Goal: Task Accomplishment & Management: Use online tool/utility

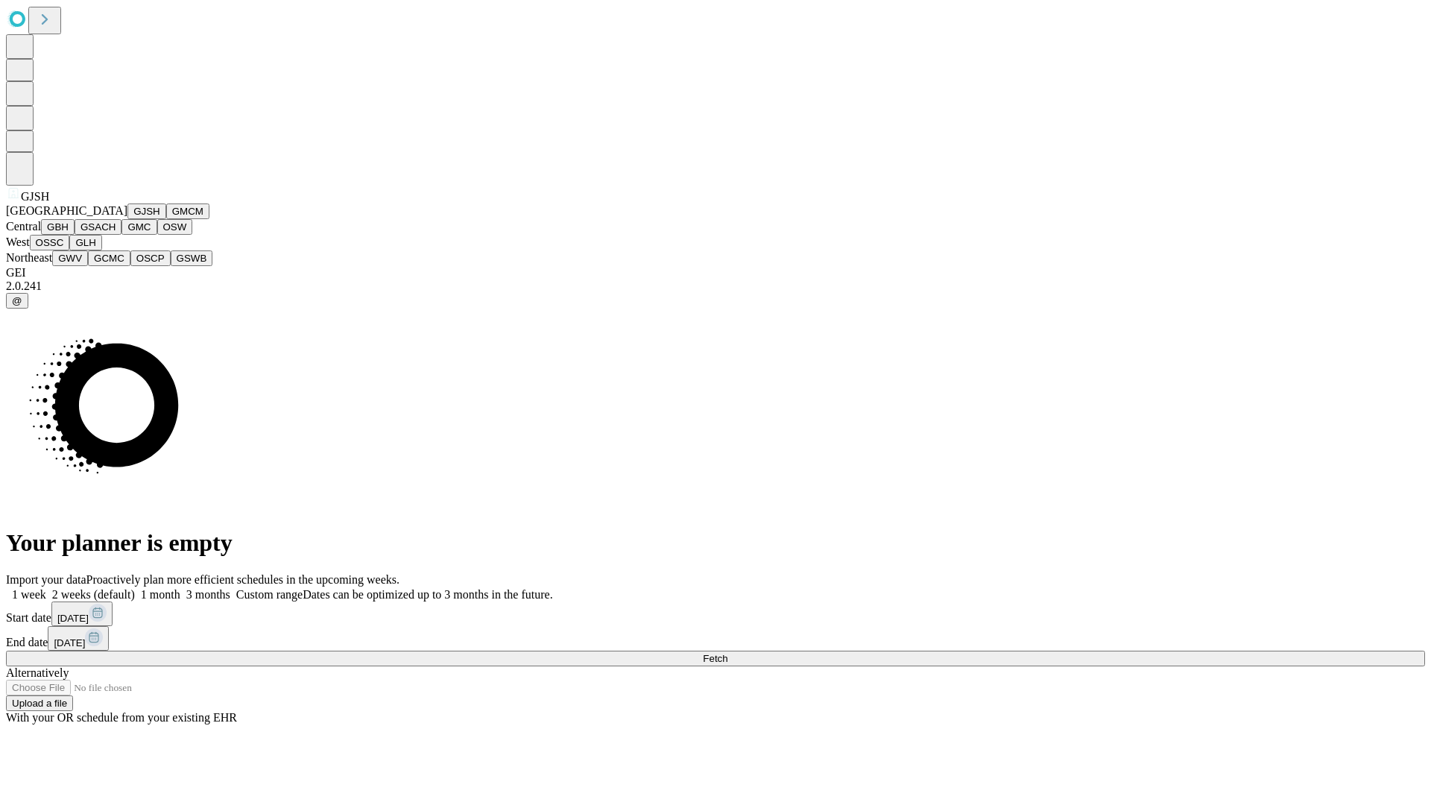
click at [127, 219] on button "GJSH" at bounding box center [146, 211] width 39 height 16
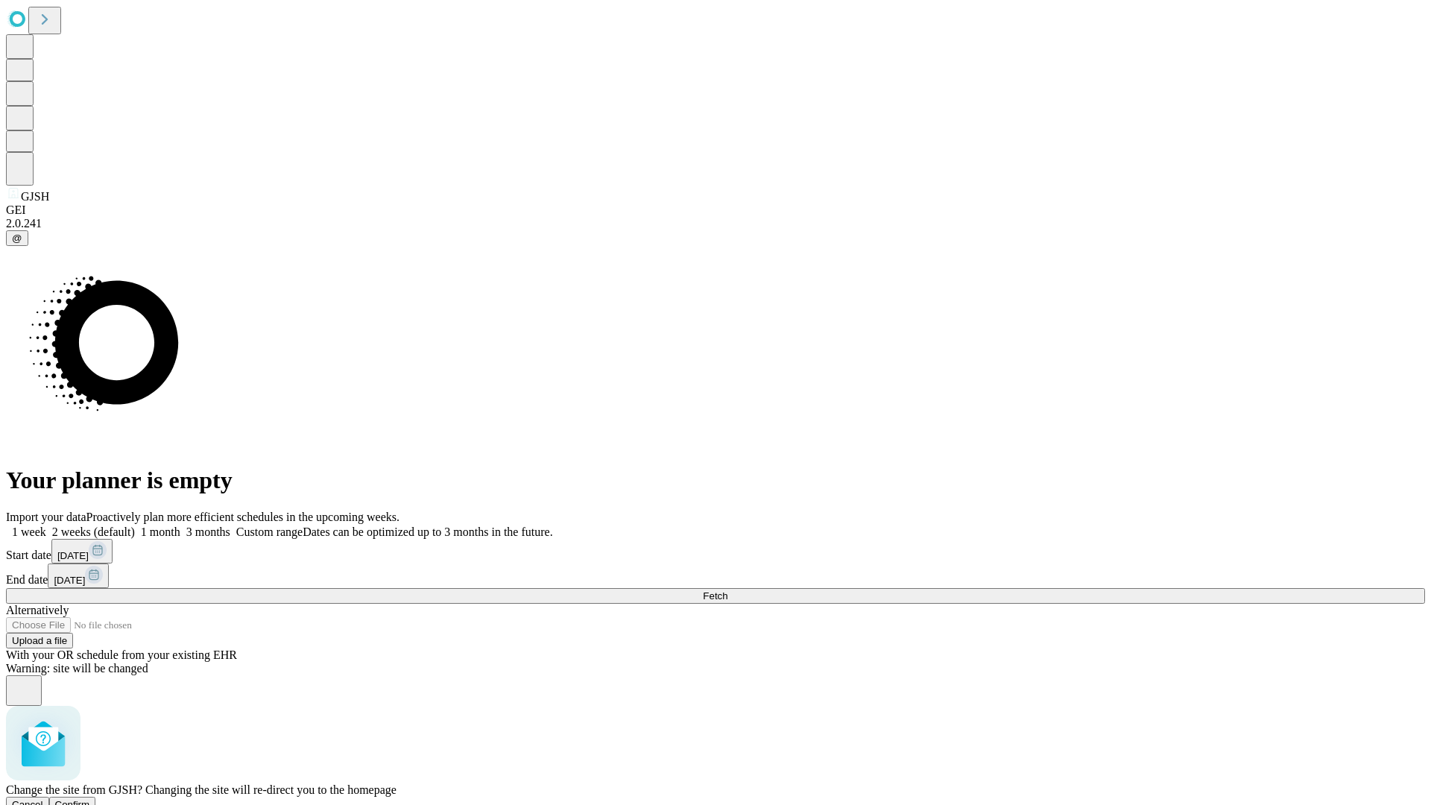
click at [90, 799] on span "Confirm" at bounding box center [72, 804] width 35 height 11
click at [135, 525] on label "2 weeks (default)" at bounding box center [90, 531] width 89 height 13
click at [727, 590] on span "Fetch" at bounding box center [715, 595] width 25 height 11
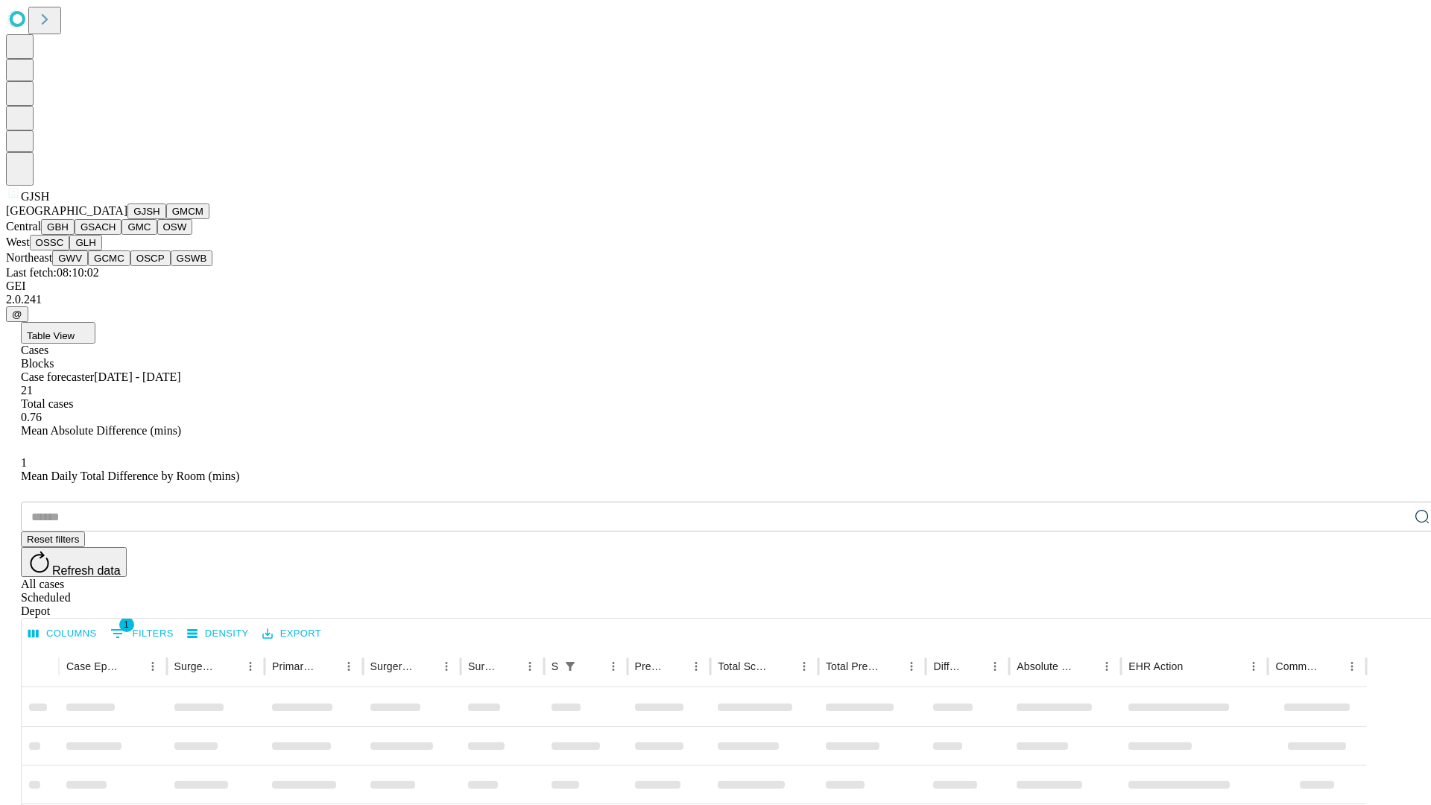
click at [166, 219] on button "GMCM" at bounding box center [187, 211] width 43 height 16
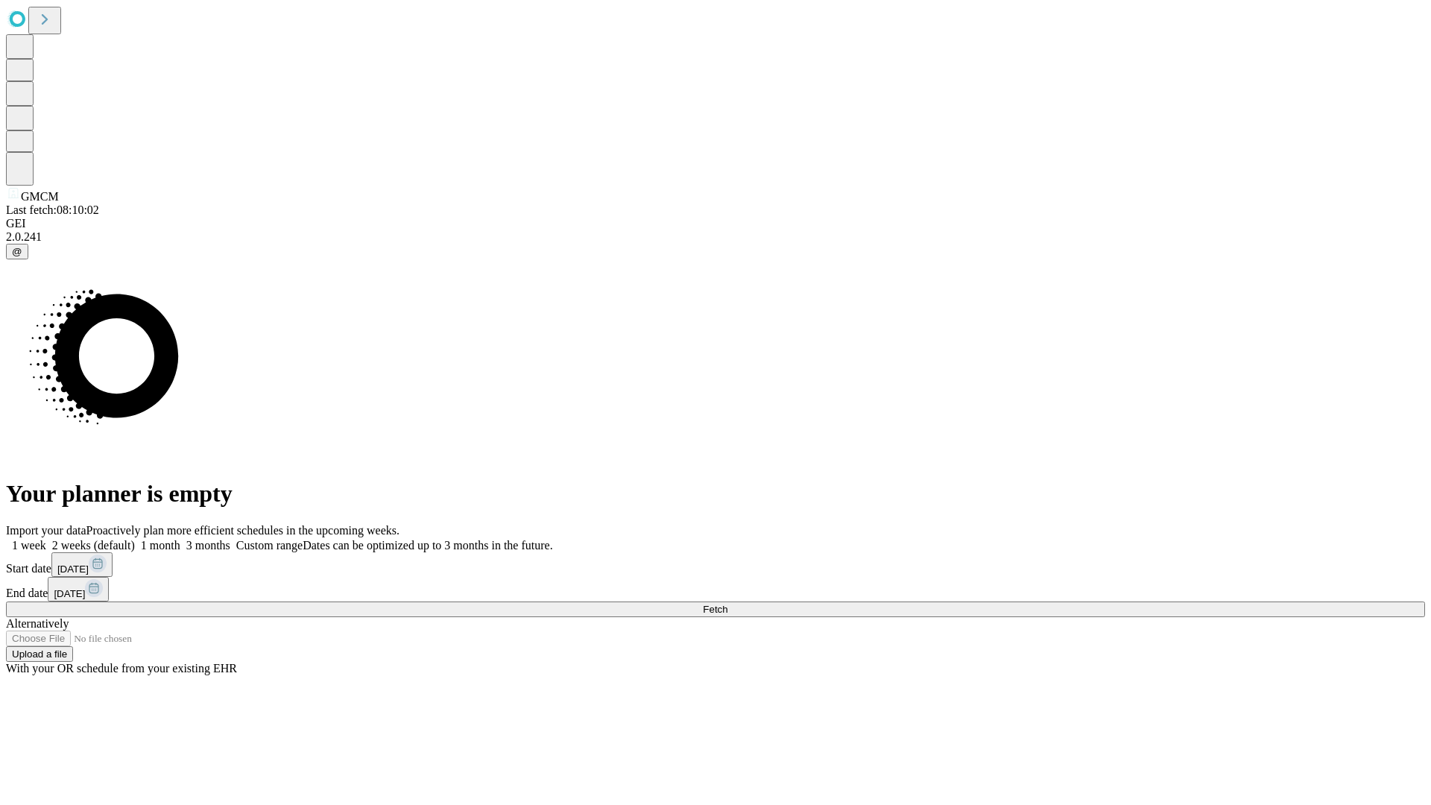
click at [135, 539] on label "2 weeks (default)" at bounding box center [90, 545] width 89 height 13
click at [727, 604] on span "Fetch" at bounding box center [715, 609] width 25 height 11
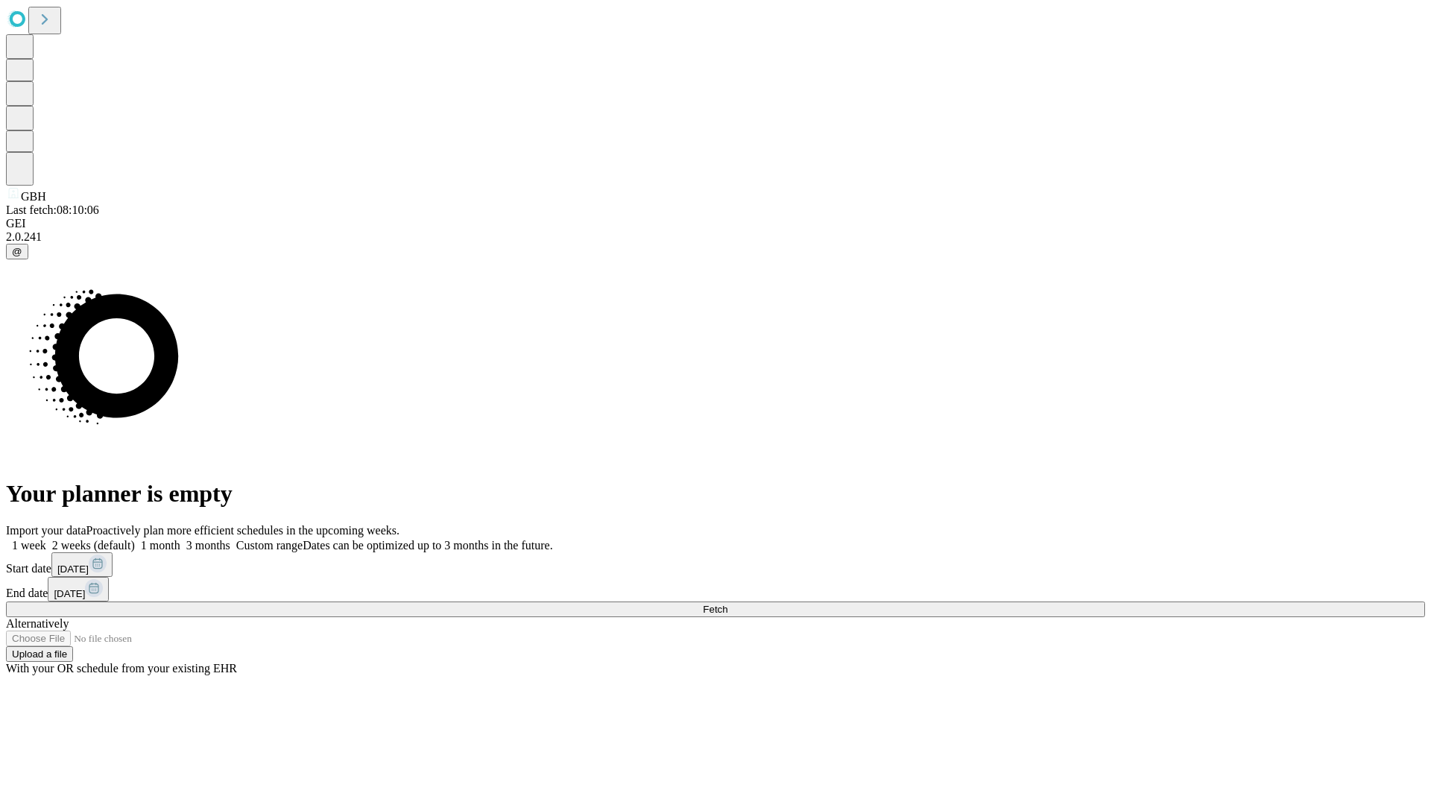
click at [135, 539] on label "2 weeks (default)" at bounding box center [90, 545] width 89 height 13
click at [727, 604] on span "Fetch" at bounding box center [715, 609] width 25 height 11
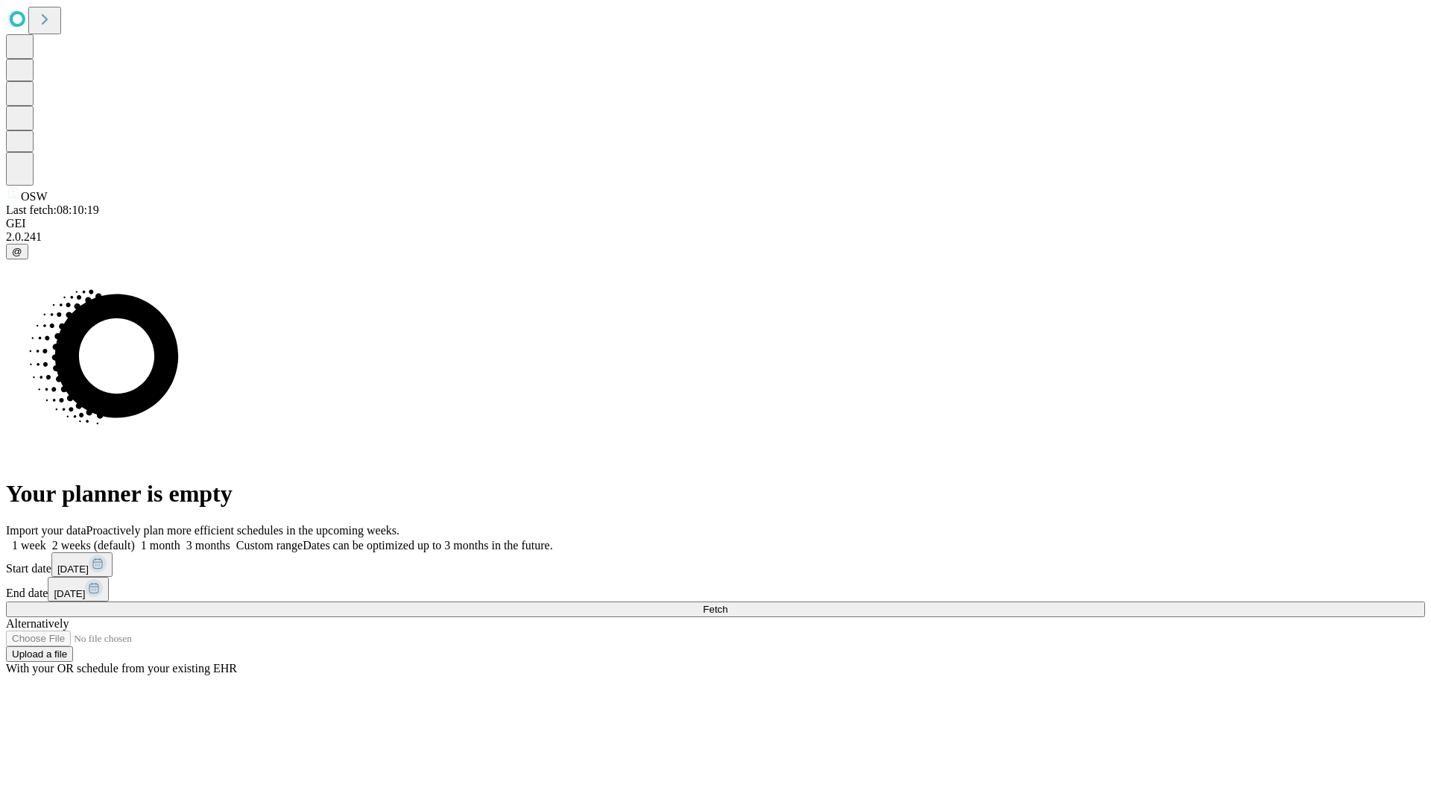
click at [135, 539] on label "2 weeks (default)" at bounding box center [90, 545] width 89 height 13
click at [727, 604] on span "Fetch" at bounding box center [715, 609] width 25 height 11
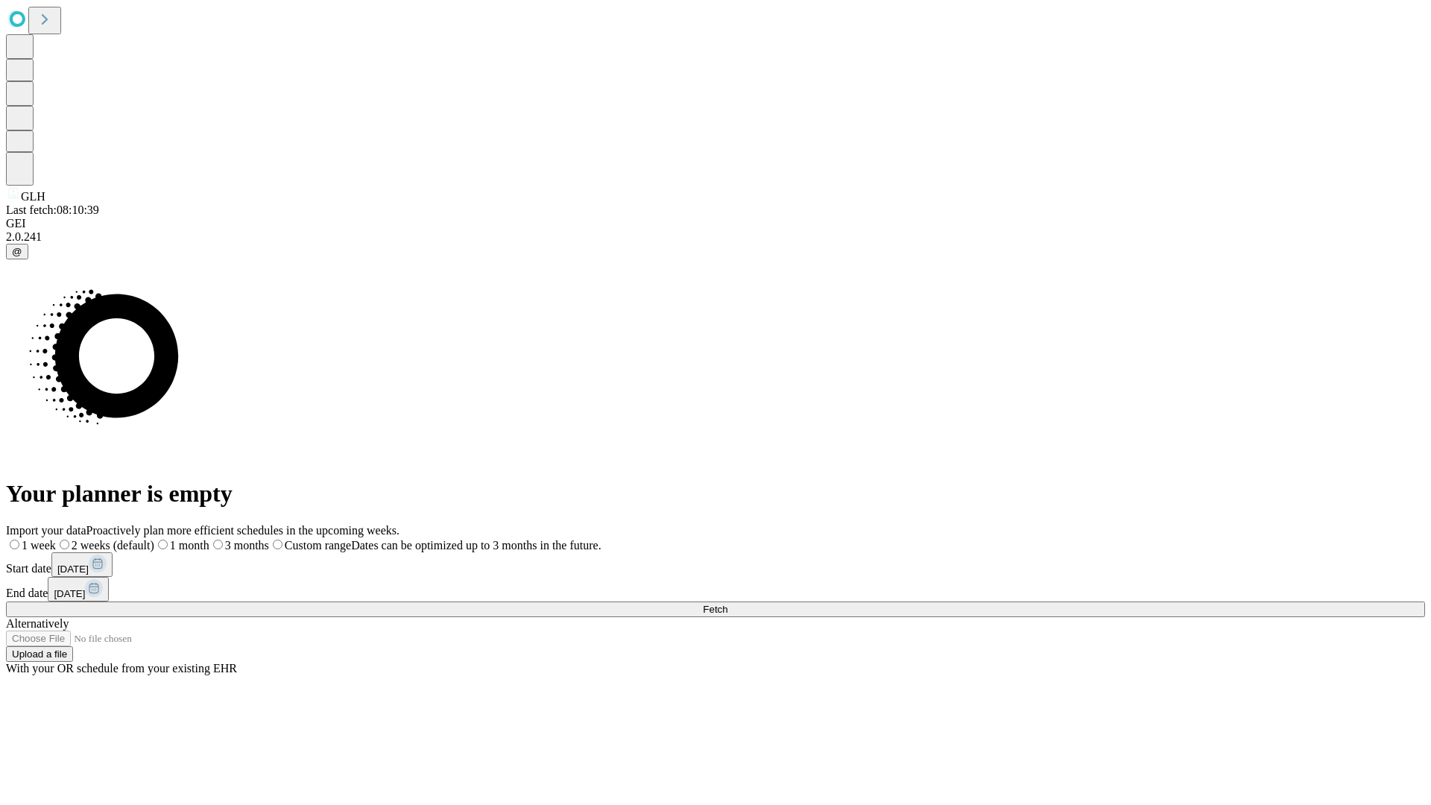
click at [727, 604] on span "Fetch" at bounding box center [715, 609] width 25 height 11
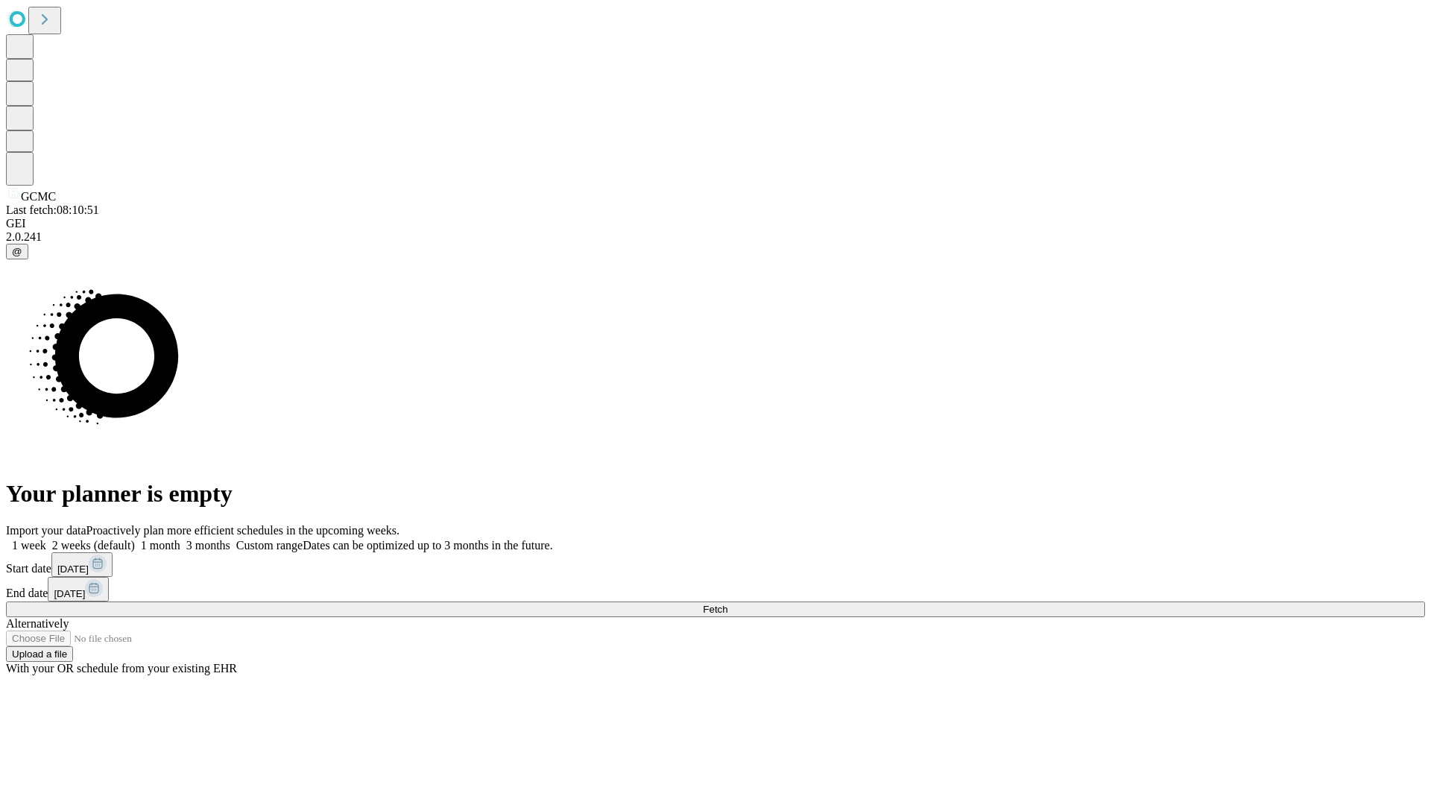
click at [135, 539] on label "2 weeks (default)" at bounding box center [90, 545] width 89 height 13
click at [727, 604] on span "Fetch" at bounding box center [715, 609] width 25 height 11
